Goal: Complete application form

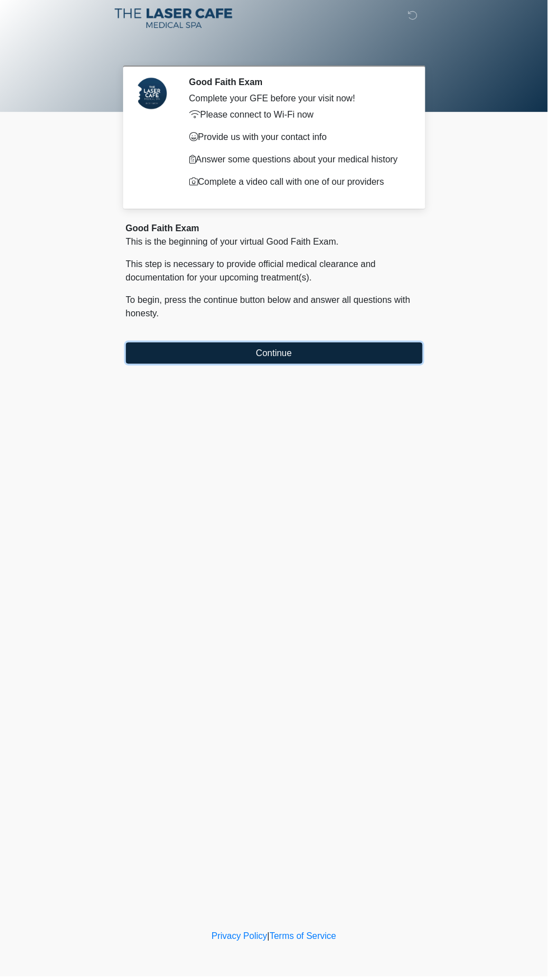
click at [202, 360] on button "Continue" at bounding box center [274, 353] width 297 height 21
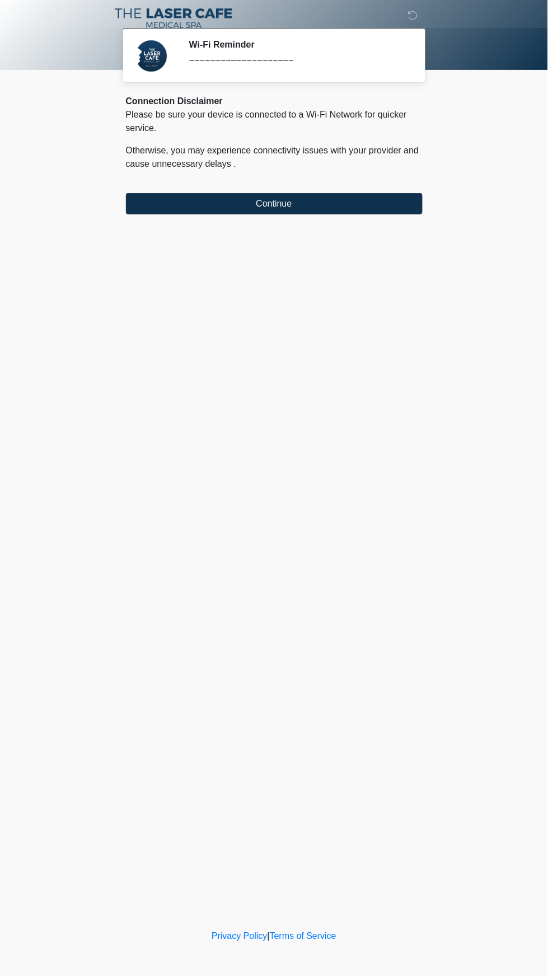
click at [149, 230] on div "‎ ‎ ‎ Wi-Fi Reminder ~~~~~~~~~~~~~~~~~~~~ Please connect to Wi-Fi now Provide u…" at bounding box center [274, 463] width 336 height 905
click at [254, 231] on div "‎ ‎ ‎ Wi-Fi Reminder ~~~~~~~~~~~~~~~~~~~~ Please connect to Wi-Fi now Provide u…" at bounding box center [274, 463] width 336 height 905
click at [271, 203] on button "Continue" at bounding box center [274, 203] width 297 height 21
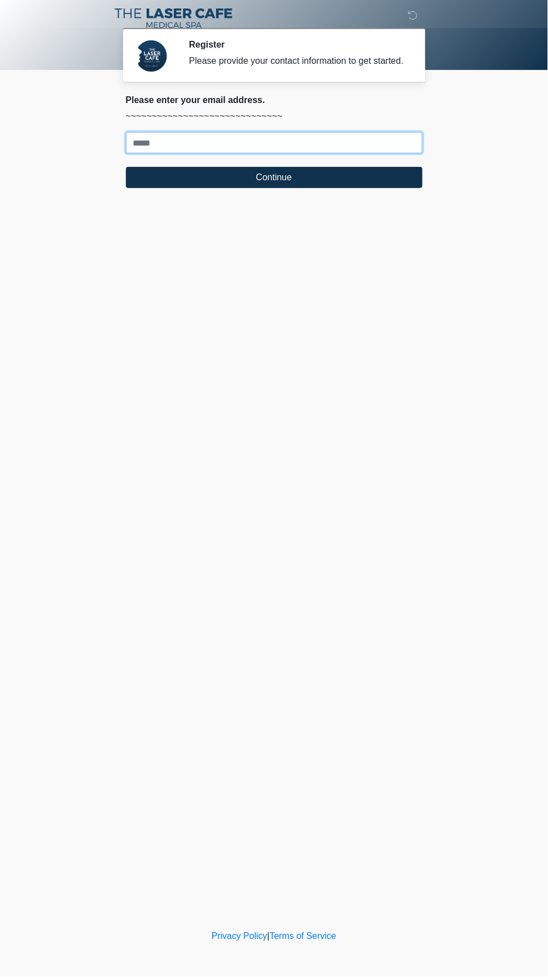
click at [161, 153] on input "Where should we email your treatment plan?" at bounding box center [274, 142] width 297 height 21
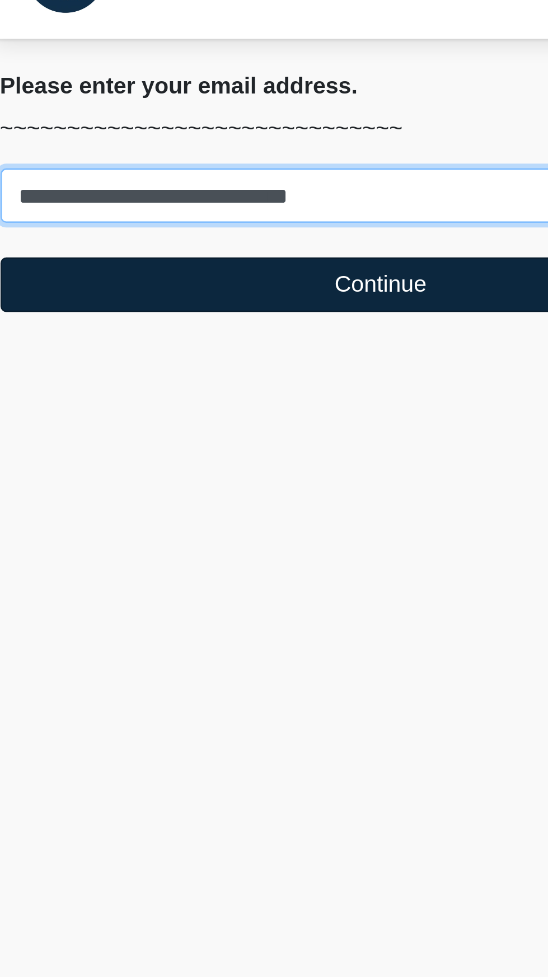
type input "**********"
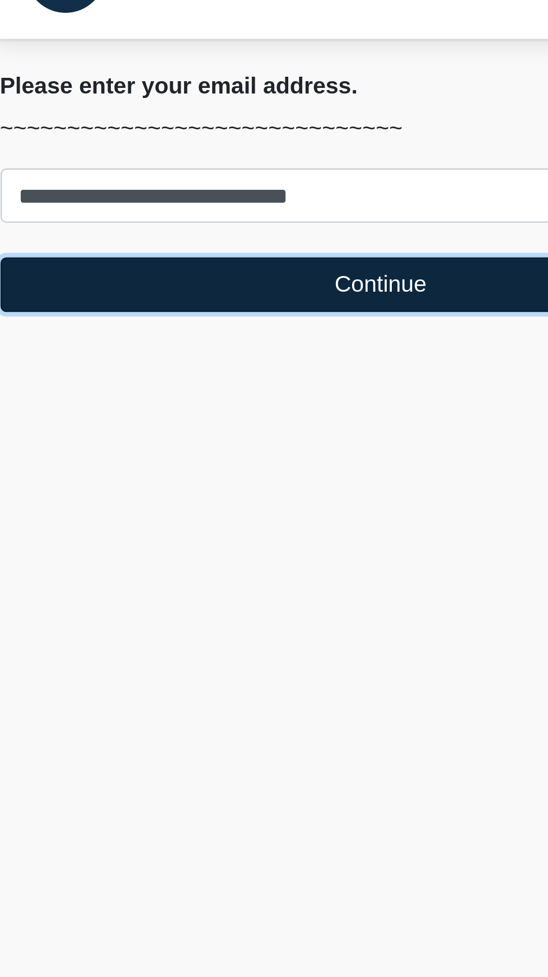
click at [307, 188] on button "Continue" at bounding box center [274, 177] width 297 height 21
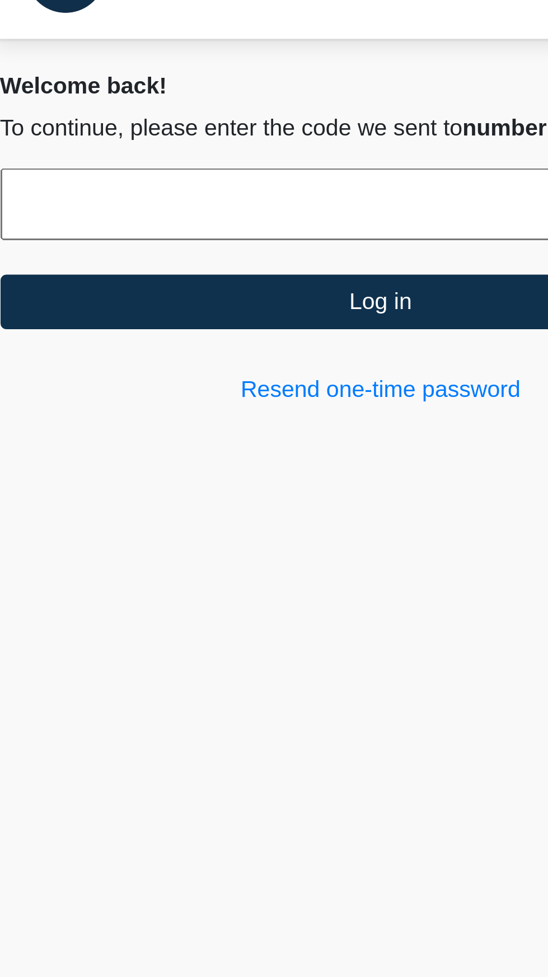
click at [167, 157] on input "text" at bounding box center [274, 146] width 297 height 28
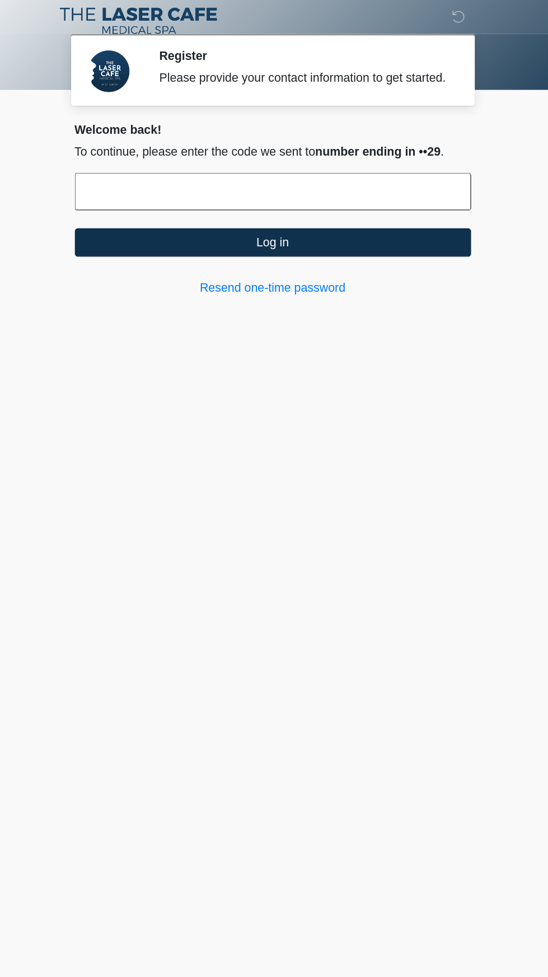
click at [376, 160] on input "text" at bounding box center [274, 146] width 297 height 28
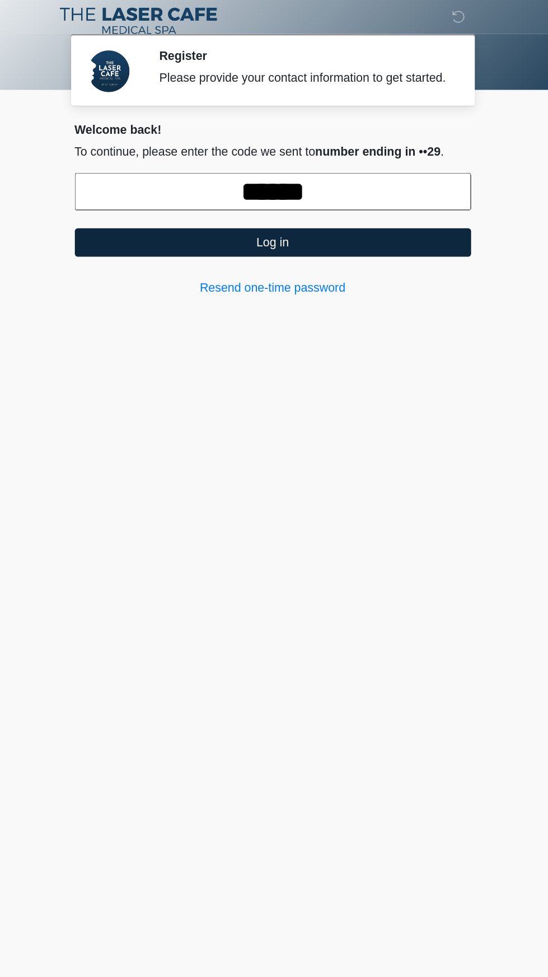
type input "******"
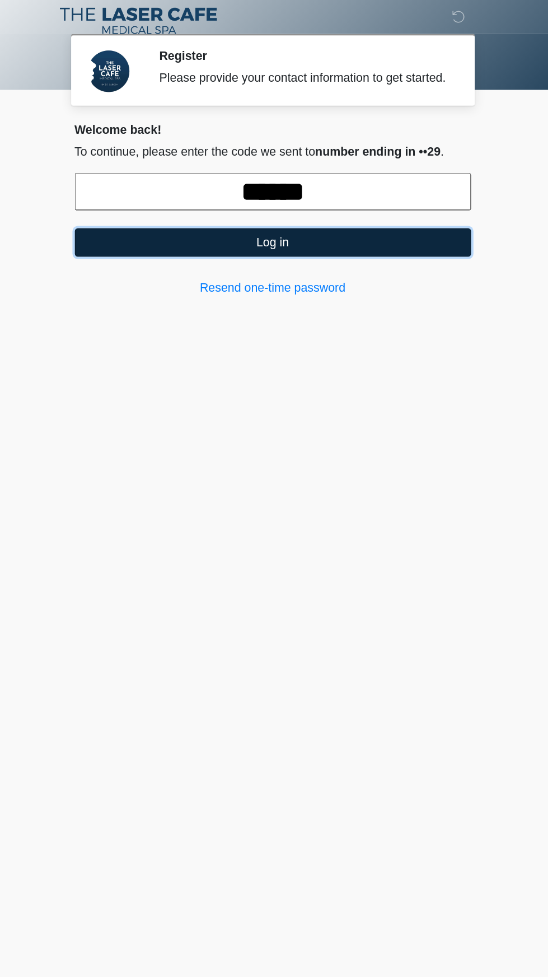
click at [389, 195] on button "Log in" at bounding box center [274, 184] width 297 height 21
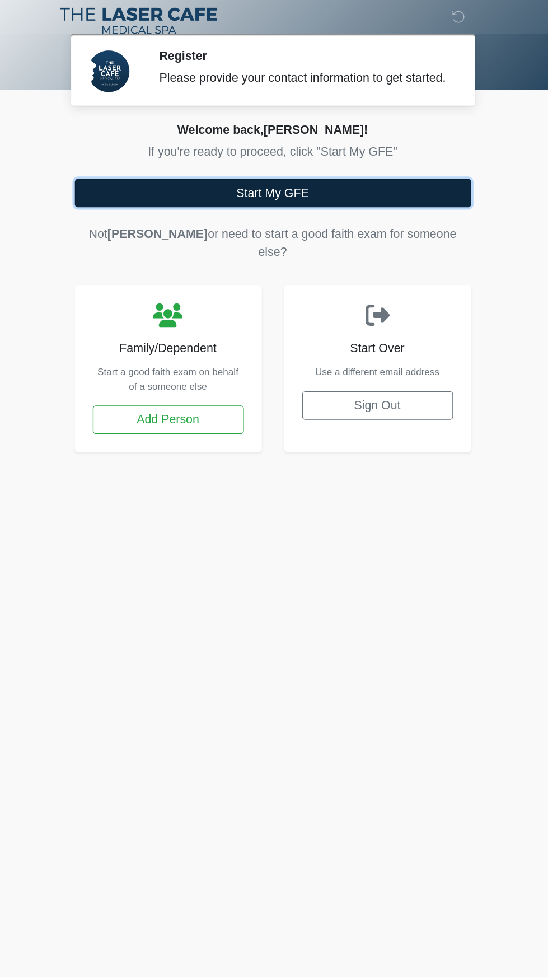
click at [376, 158] on button "Start My GFE" at bounding box center [274, 147] width 297 height 21
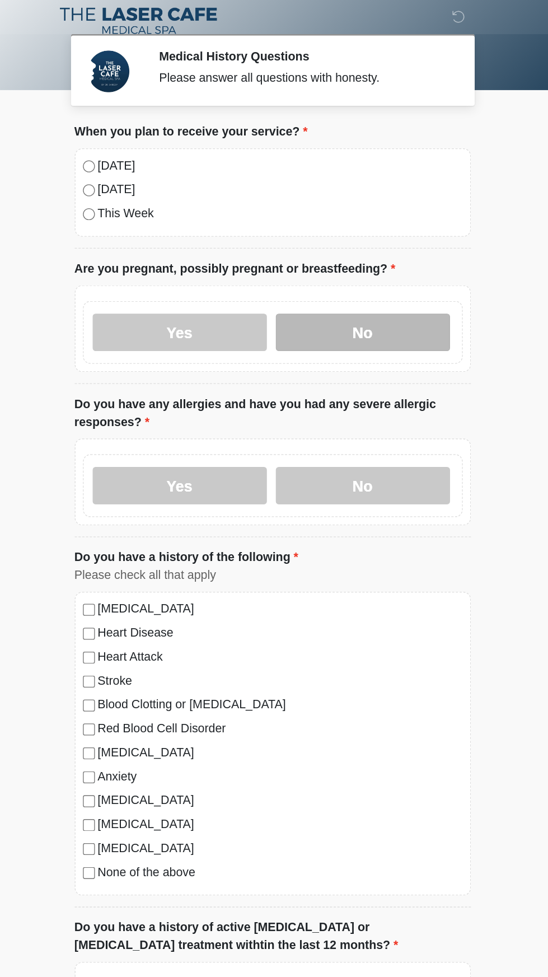
click at [365, 250] on label "No" at bounding box center [342, 251] width 130 height 28
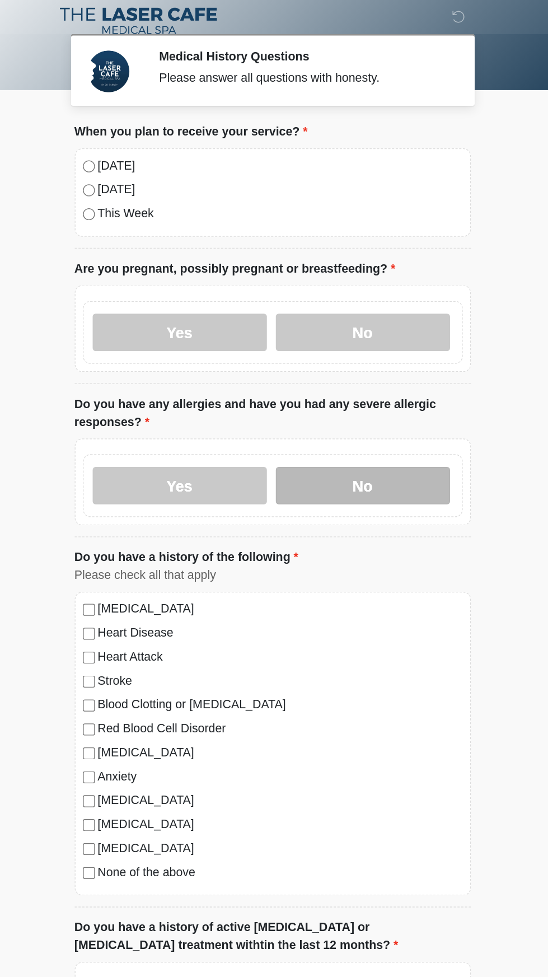
click at [369, 371] on label "No" at bounding box center [342, 366] width 130 height 28
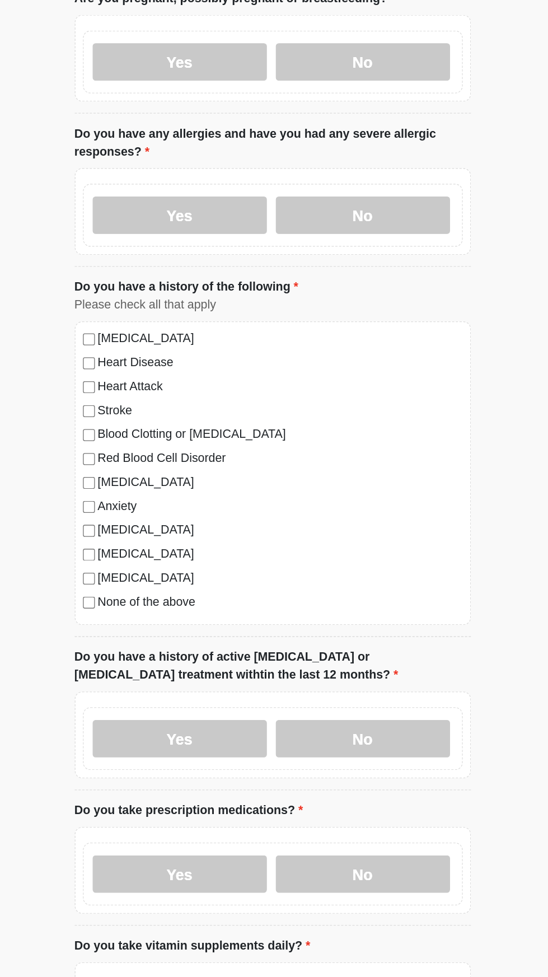
click at [193, 657] on label "None of the above" at bounding box center [279, 655] width 273 height 13
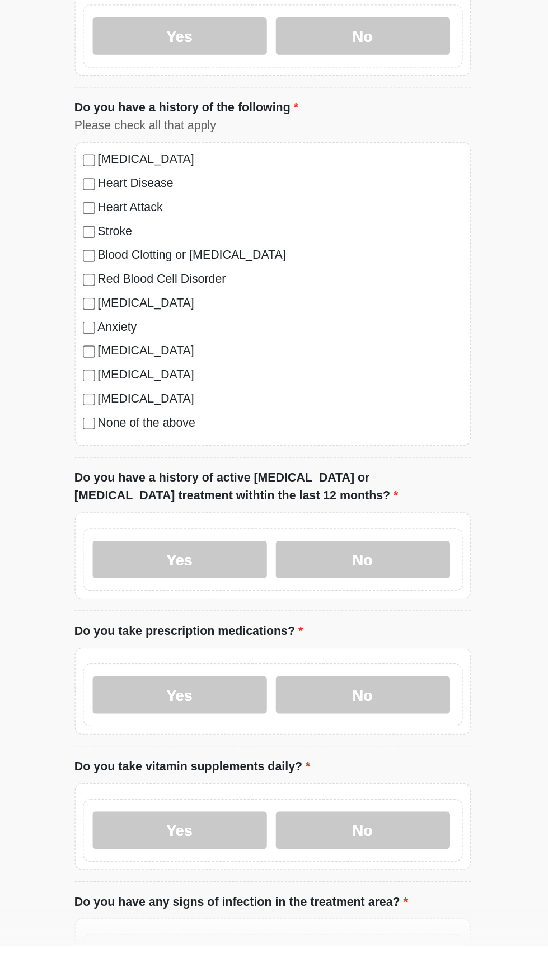
scroll to position [146, 0]
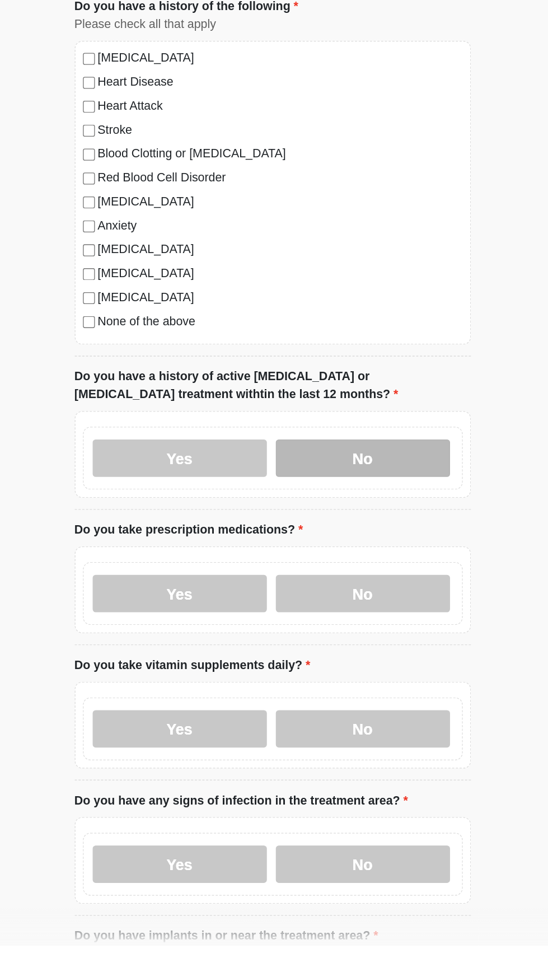
click at [367, 614] on label "No" at bounding box center [342, 612] width 130 height 28
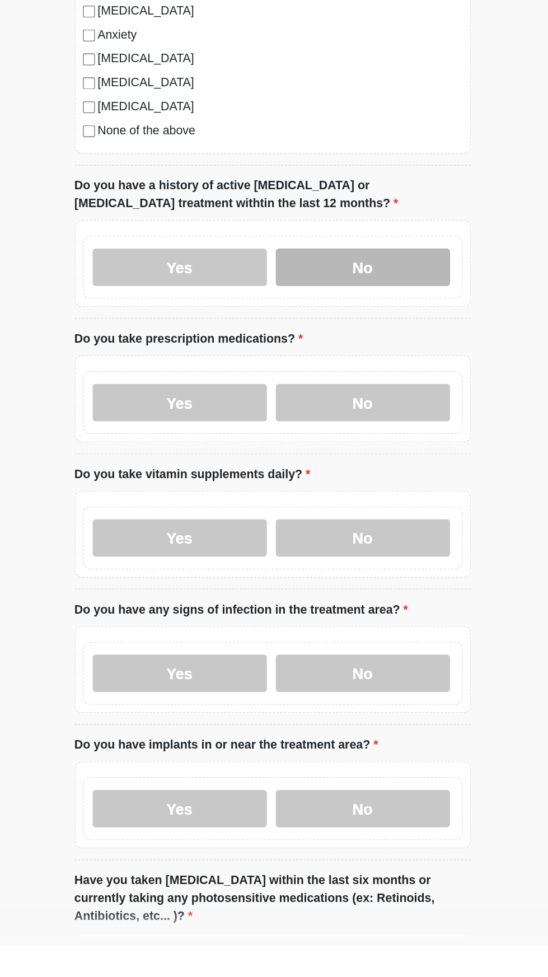
scroll to position [320, 0]
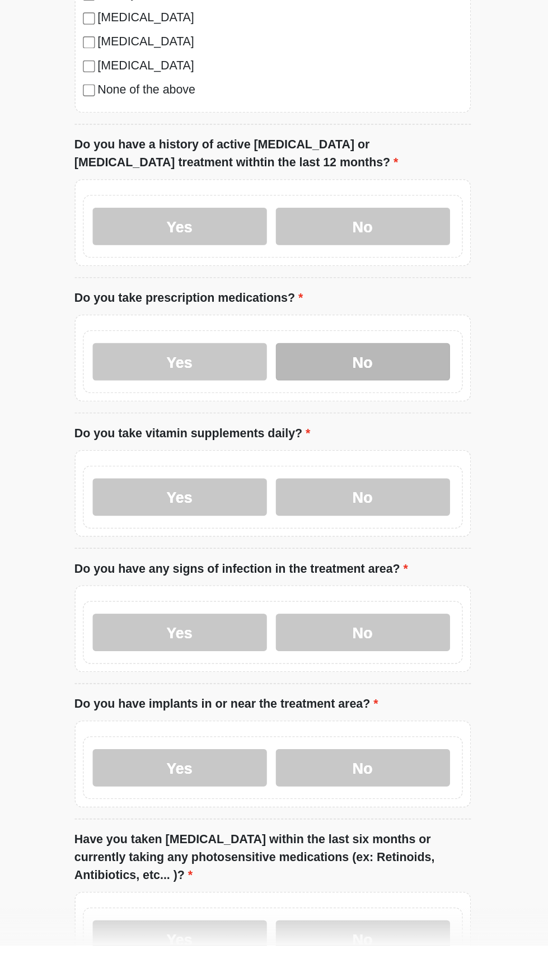
click at [372, 549] on label "No" at bounding box center [342, 540] width 130 height 28
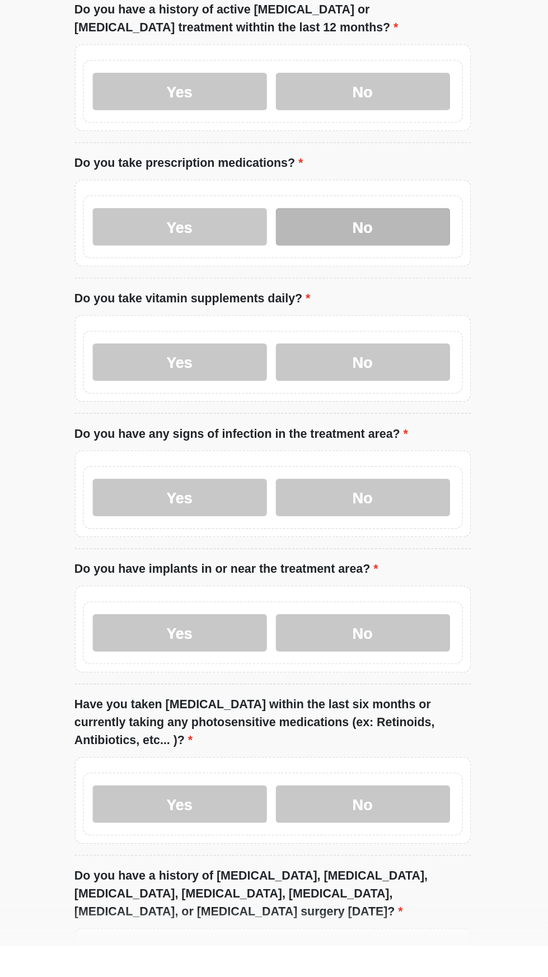
scroll to position [428, 0]
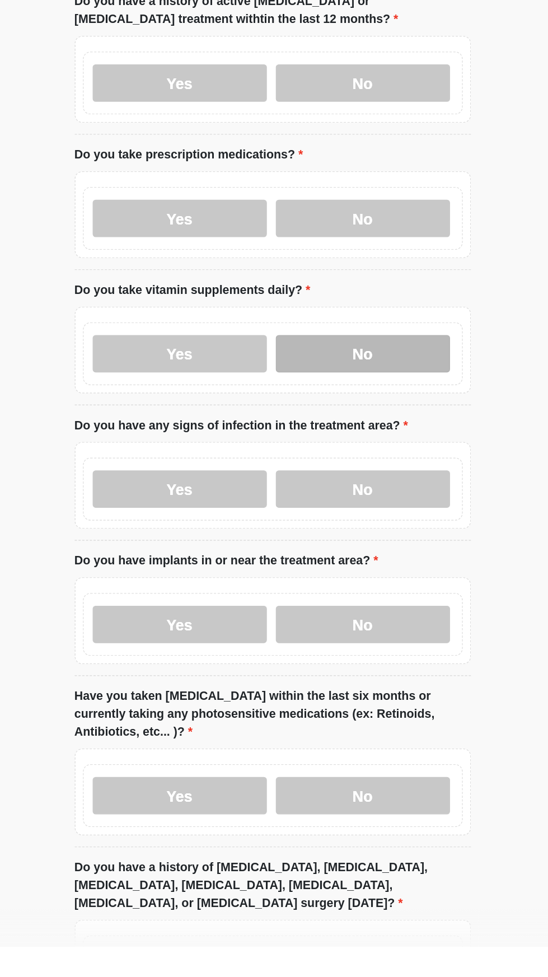
click at [381, 534] on label "No" at bounding box center [342, 533] width 130 height 28
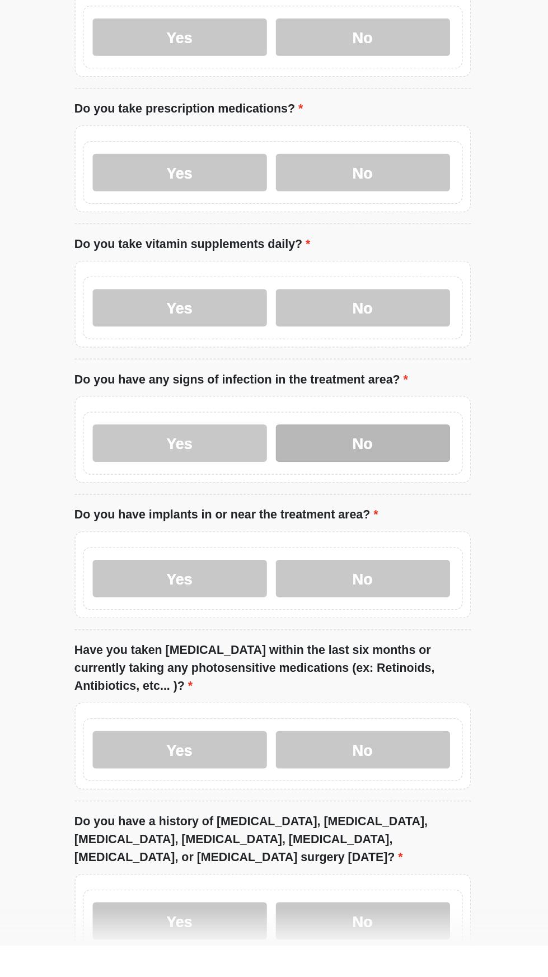
click at [364, 607] on label "No" at bounding box center [342, 601] width 130 height 28
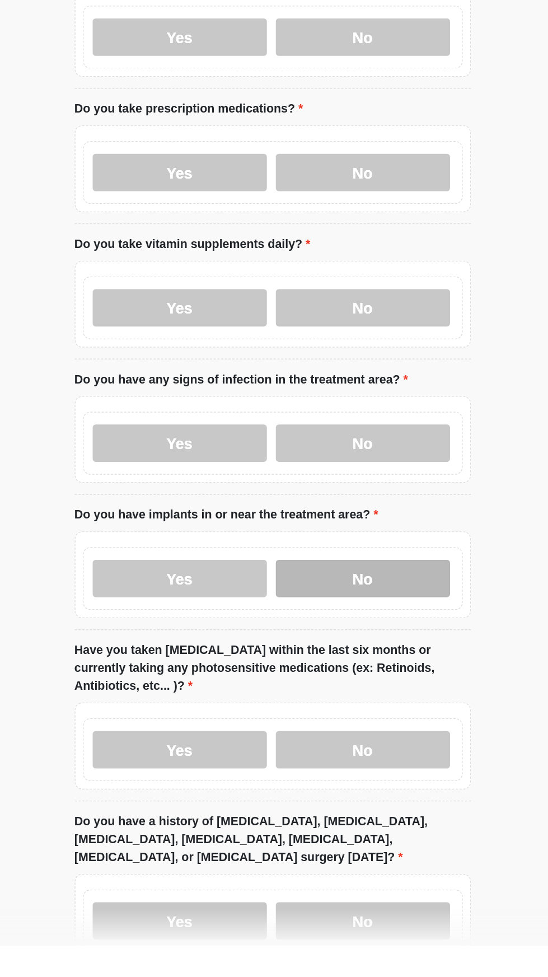
click at [383, 710] on label "No" at bounding box center [342, 702] width 130 height 28
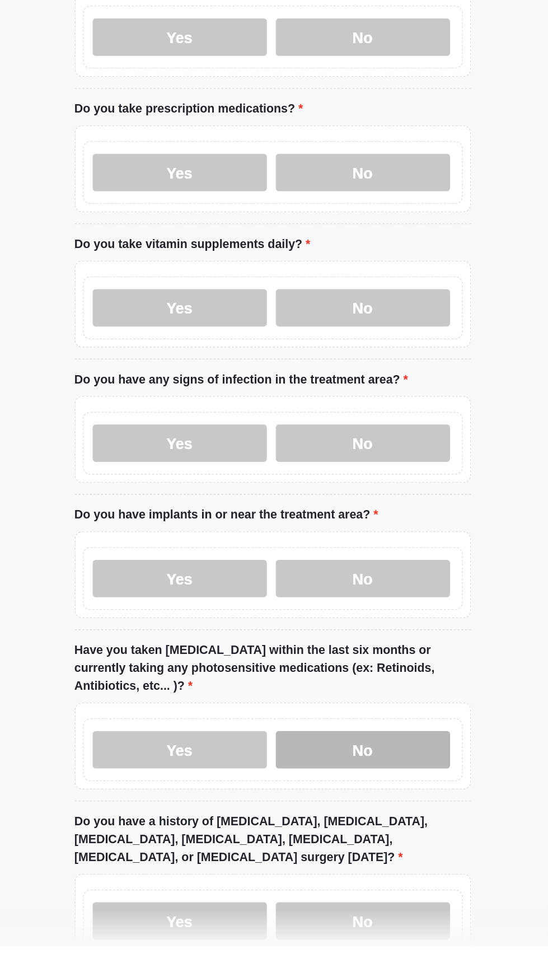
click at [366, 825] on label "No" at bounding box center [342, 830] width 130 height 28
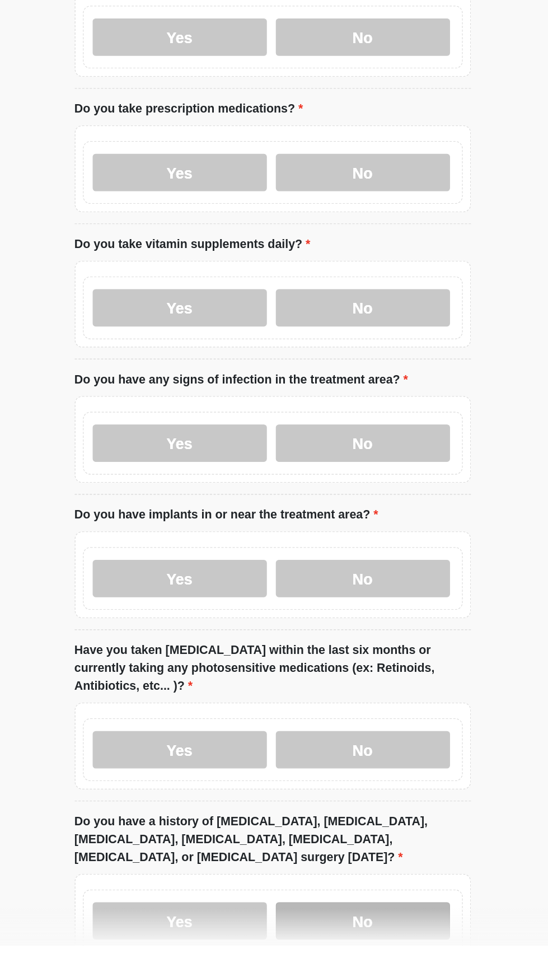
click at [372, 945] on label "No" at bounding box center [342, 958] width 130 height 28
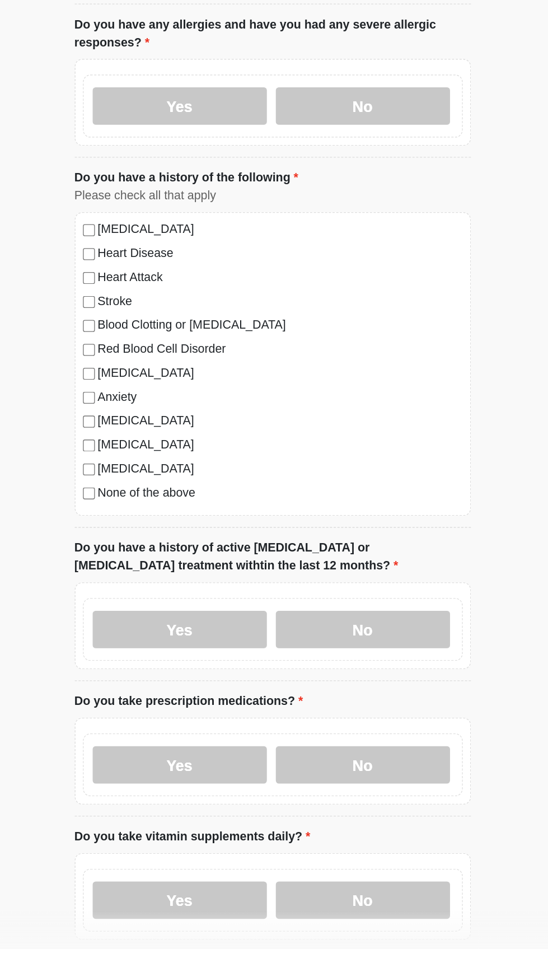
scroll to position [0, 0]
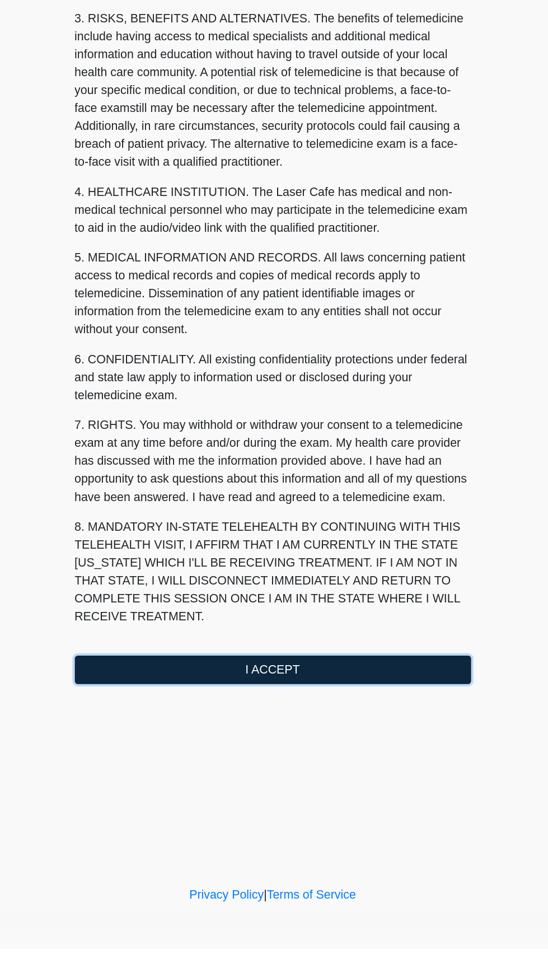
click at [357, 774] on button "I ACCEPT" at bounding box center [274, 767] width 297 height 21
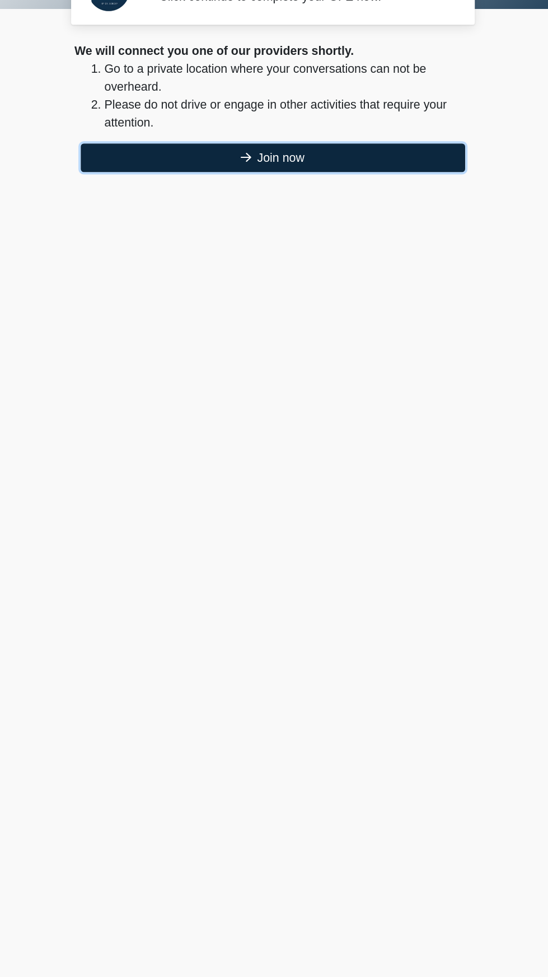
click at [357, 188] on button "Join now" at bounding box center [274, 181] width 288 height 21
